Goal: Book appointment/travel/reservation

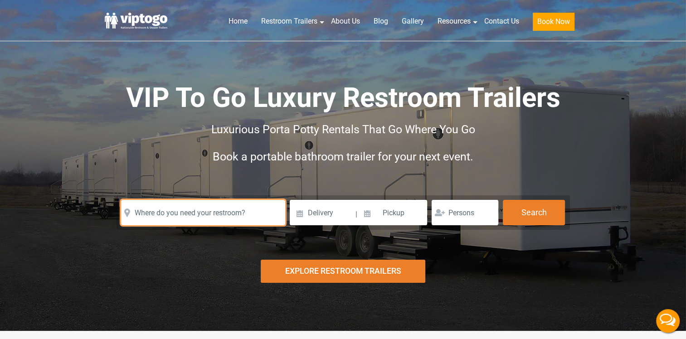
click at [222, 214] on input "text" at bounding box center [203, 212] width 164 height 25
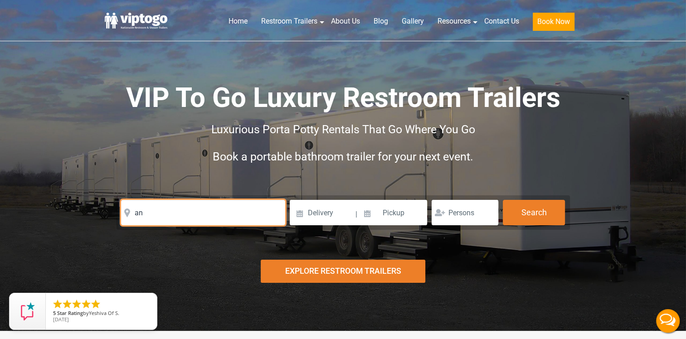
type input "a"
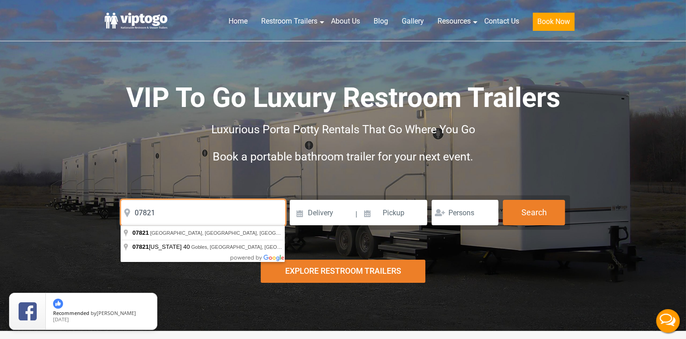
type input "07821"
click at [321, 206] on input at bounding box center [322, 212] width 65 height 25
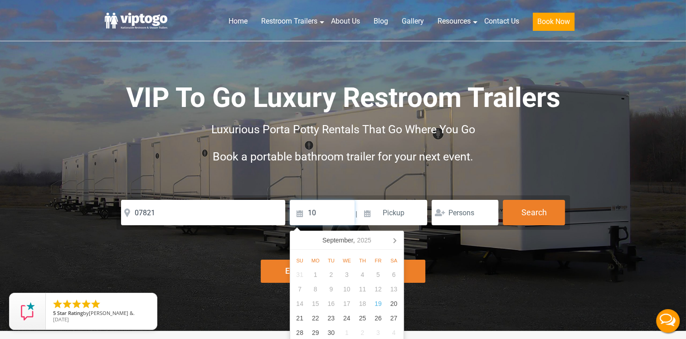
type input "1"
click at [395, 243] on icon at bounding box center [394, 240] width 15 height 15
click at [376, 273] on div "3" at bounding box center [379, 275] width 16 height 15
type input "10/03/2025"
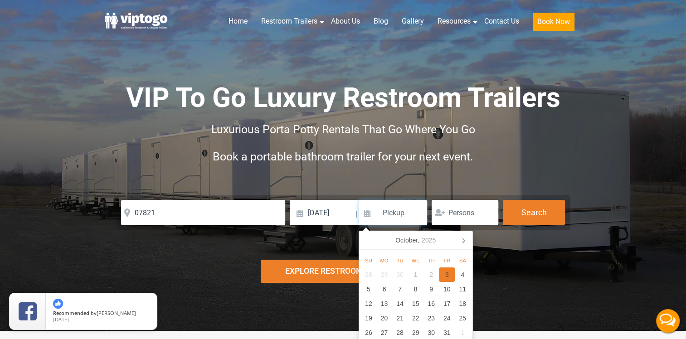
click at [449, 271] on div "3" at bounding box center [447, 275] width 16 height 15
type input "10/03/2025"
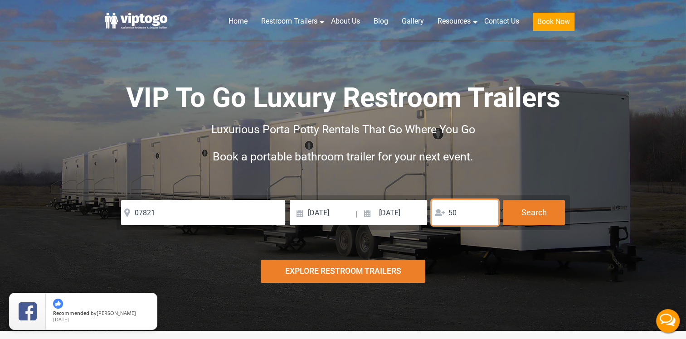
type input "5"
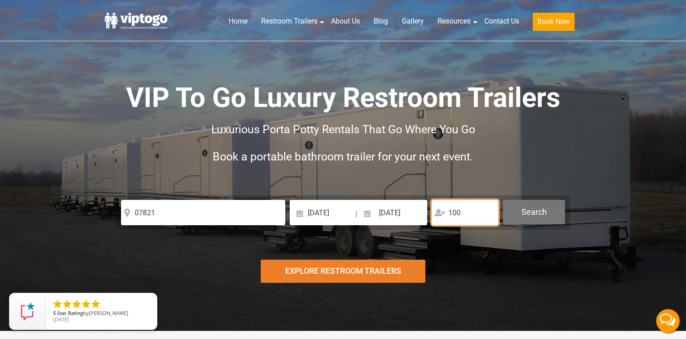
type input "100"
click at [533, 210] on button "Search" at bounding box center [534, 212] width 62 height 24
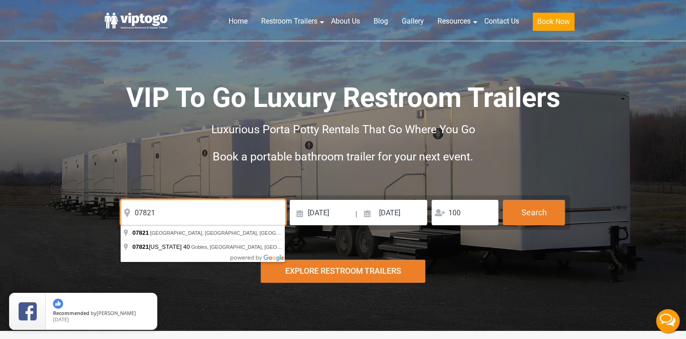
click at [173, 208] on input "07821" at bounding box center [203, 212] width 164 height 25
type input "Andover, NJ 07821, USA"
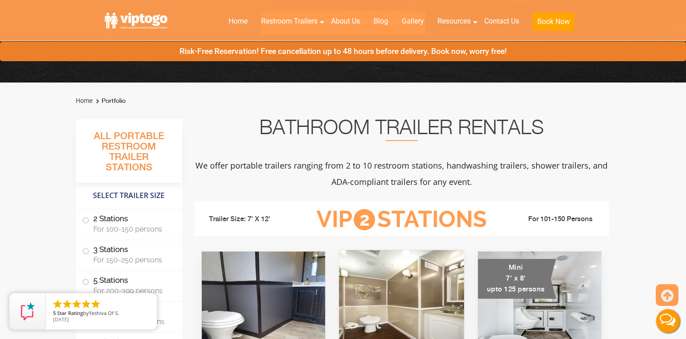
scroll to position [317, 0]
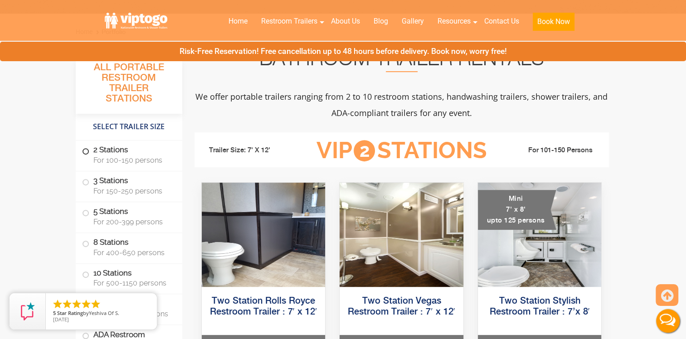
click at [104, 158] on span "For 100-150 persons" at bounding box center [132, 160] width 78 height 9
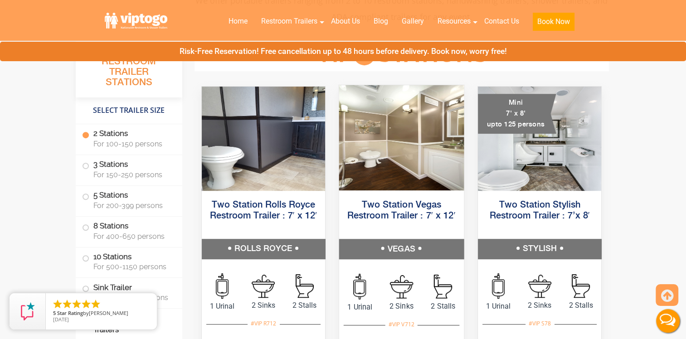
scroll to position [504, 0]
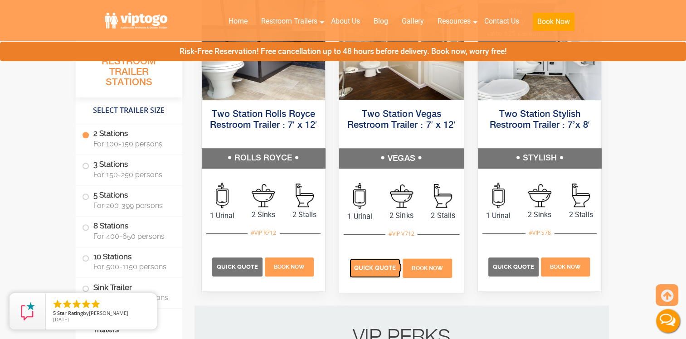
click at [372, 269] on span "Quick Quote" at bounding box center [375, 268] width 42 height 7
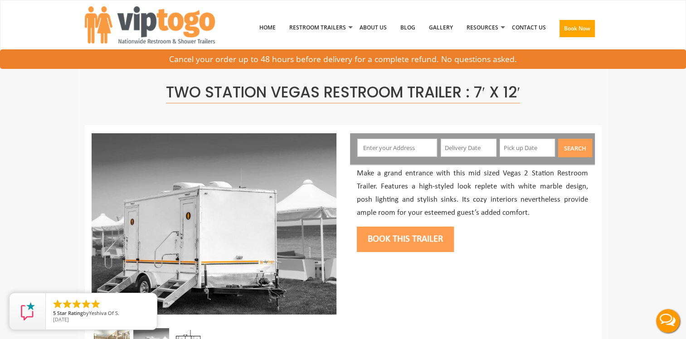
click at [416, 152] on input "text" at bounding box center [397, 148] width 80 height 18
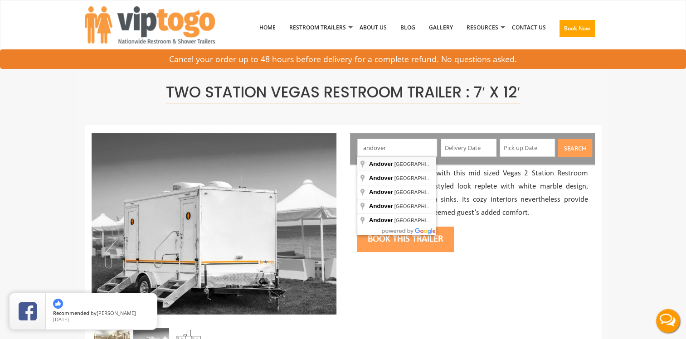
type input "[GEOGRAPHIC_DATA], [GEOGRAPHIC_DATA], [GEOGRAPHIC_DATA]"
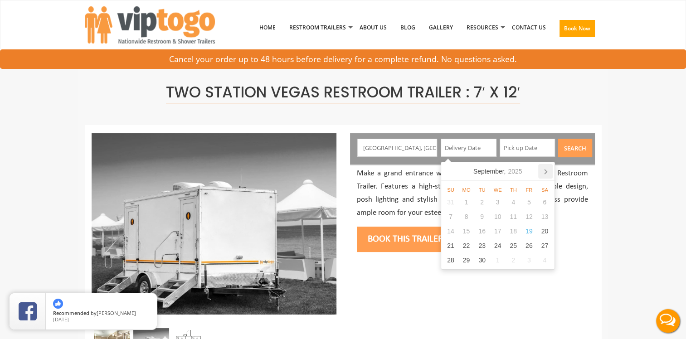
click at [545, 171] on icon at bounding box center [546, 172] width 2 height 5
click at [527, 203] on div "3" at bounding box center [529, 202] width 16 height 15
type input "[DATE]"
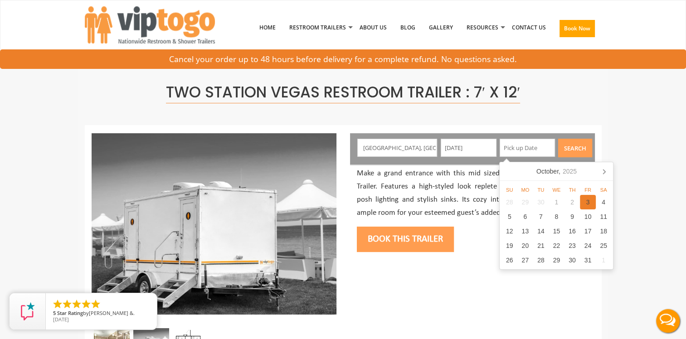
click at [586, 202] on div "3" at bounding box center [588, 202] width 16 height 15
type input "[DATE]"
click at [577, 143] on button "Search" at bounding box center [575, 148] width 34 height 19
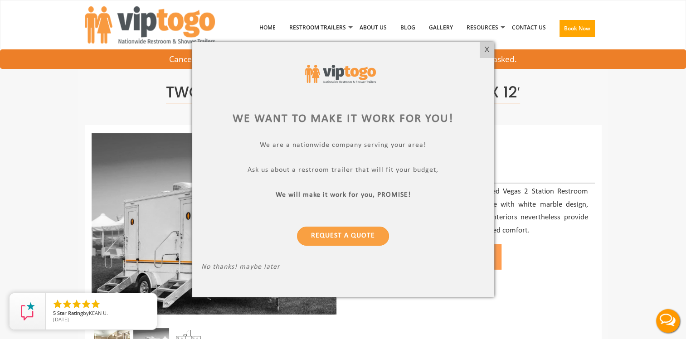
drag, startPoint x: 483, startPoint y: 48, endPoint x: 475, endPoint y: 49, distance: 7.8
click at [483, 48] on div "X" at bounding box center [487, 49] width 14 height 15
